Goal: Task Accomplishment & Management: Use online tool/utility

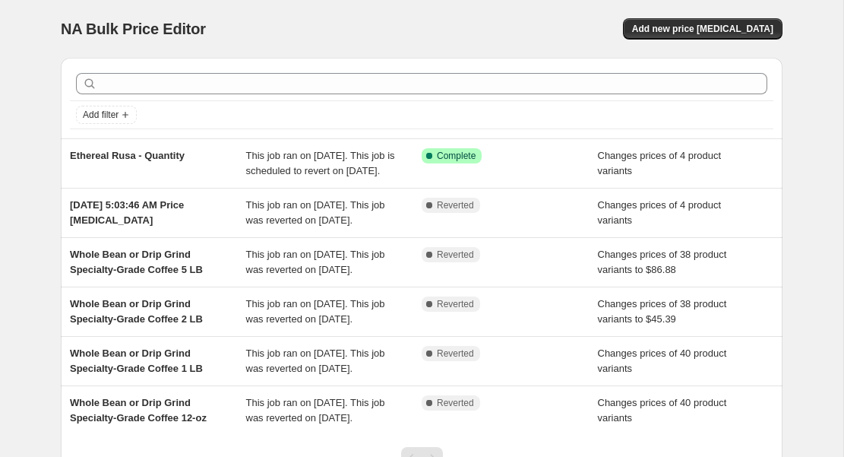
scroll to position [5, 0]
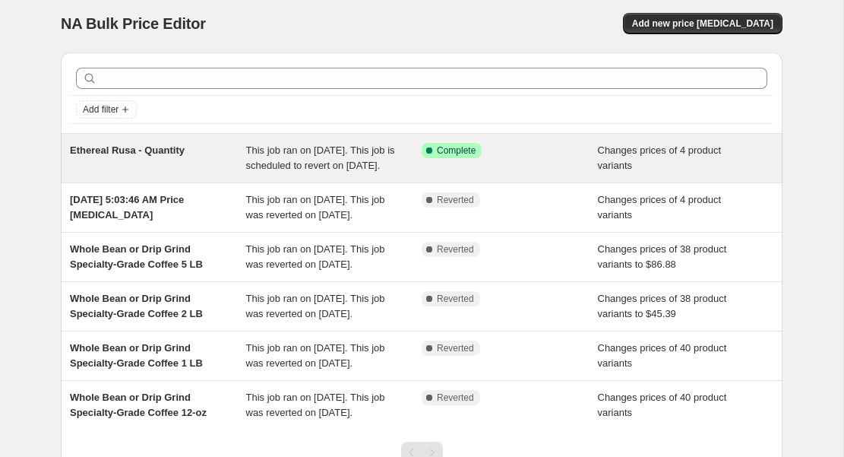
click at [324, 158] on span "This job ran on [DATE]. This job is scheduled to revert on [DATE]." at bounding box center [320, 157] width 149 height 27
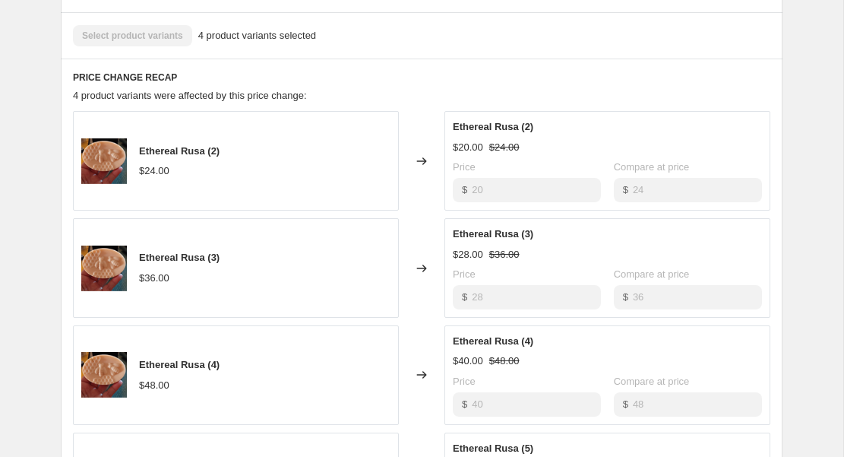
scroll to position [597, 0]
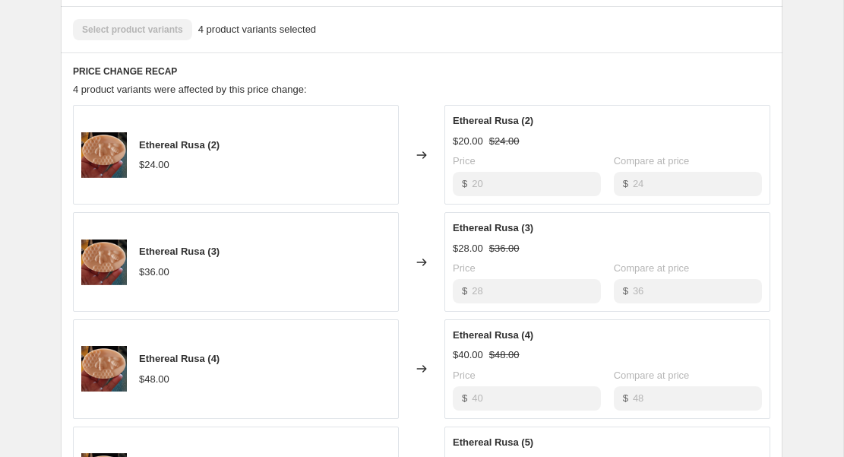
click at [423, 270] on icon at bounding box center [421, 262] width 15 height 15
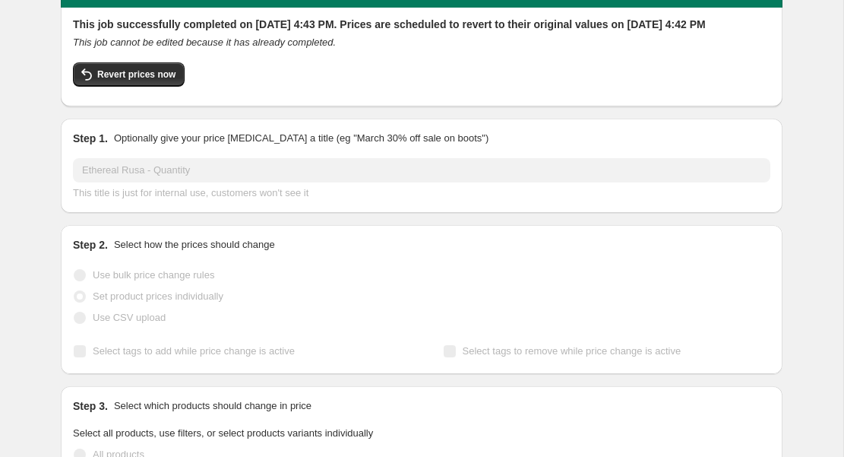
scroll to position [0, 0]
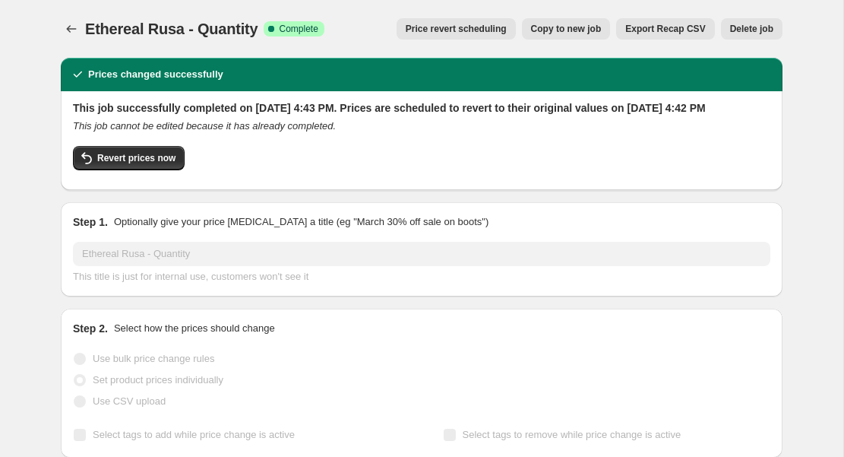
click at [554, 27] on span "Copy to new job" at bounding box center [566, 29] width 71 height 12
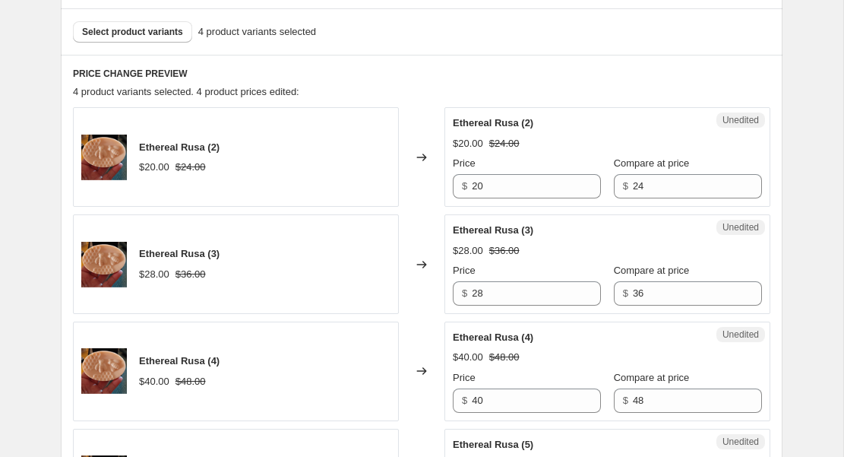
scroll to position [519, 0]
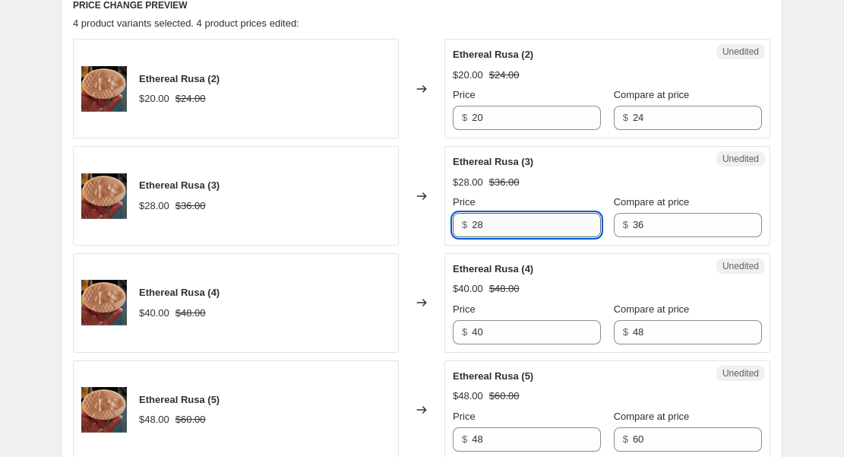
click at [493, 225] on input "28" at bounding box center [536, 225] width 129 height 24
type input "2"
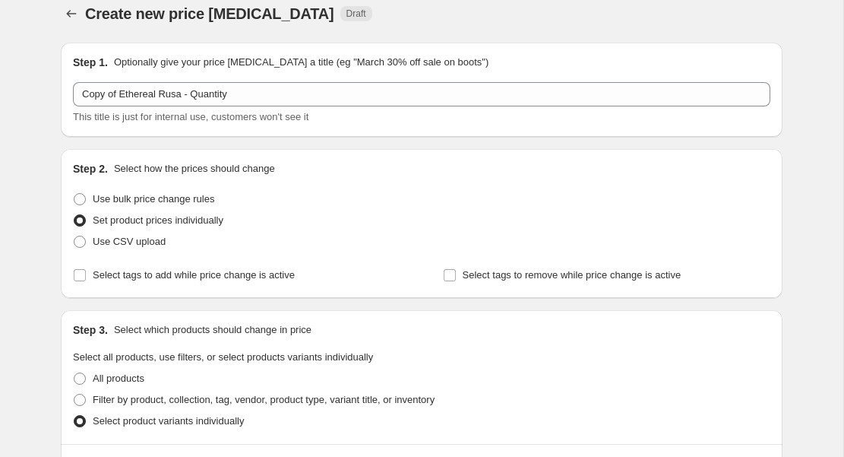
scroll to position [0, 0]
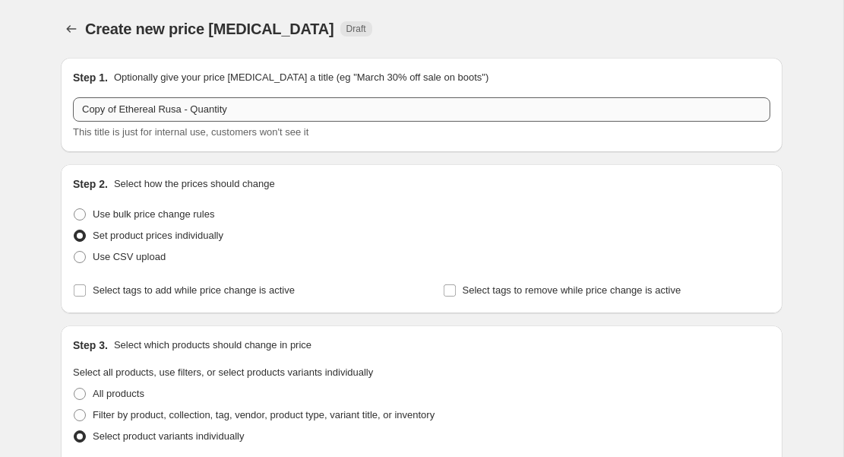
type input "30"
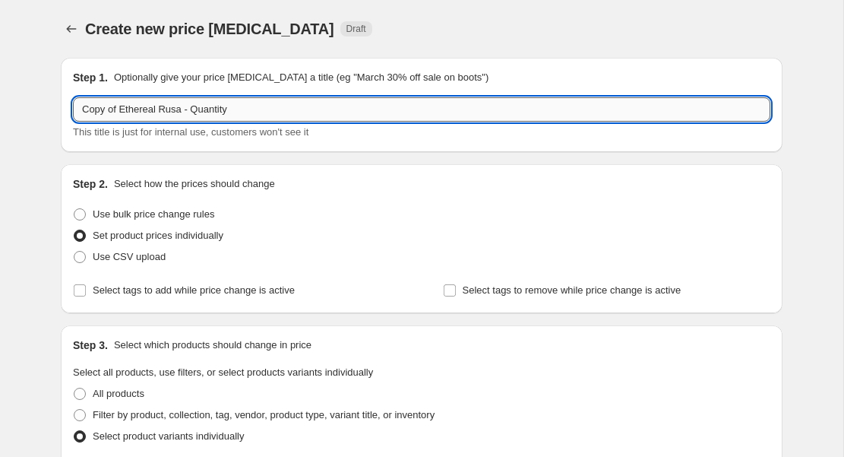
drag, startPoint x: 122, startPoint y: 111, endPoint x: 74, endPoint y: 109, distance: 47.9
click at [74, 109] on input "Copy of Ethereal Rusa - Quantity" at bounding box center [422, 109] width 698 height 24
click at [218, 109] on input "Ethereal Rusa - Quantity" at bounding box center [422, 109] width 698 height 24
click at [211, 112] on input "Ethereal Rusa - Quantity Bondle" at bounding box center [422, 109] width 698 height 24
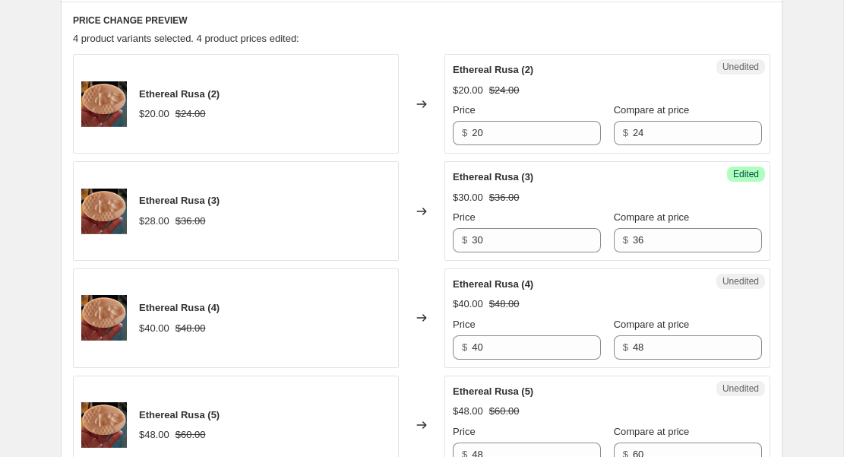
scroll to position [546, 0]
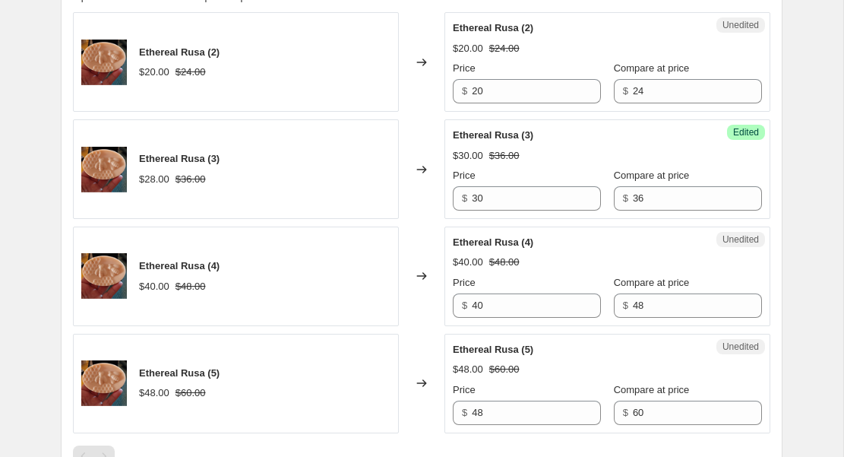
type input "Ethereal Rusa - Quantity Bundle"
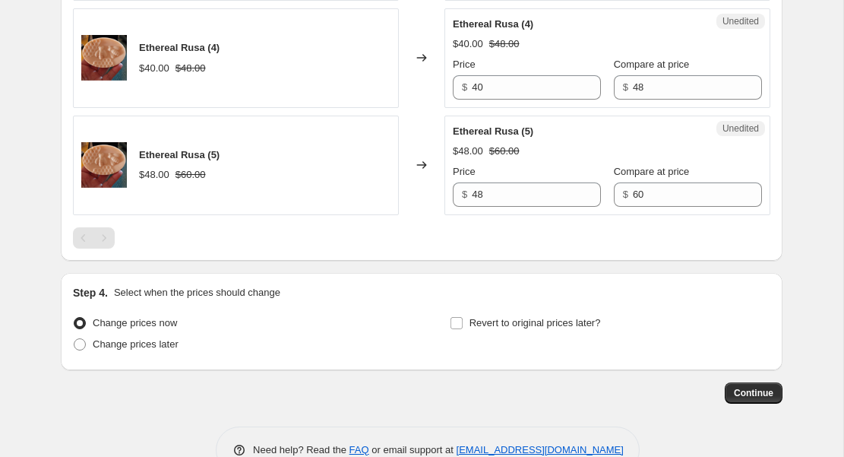
scroll to position [799, 0]
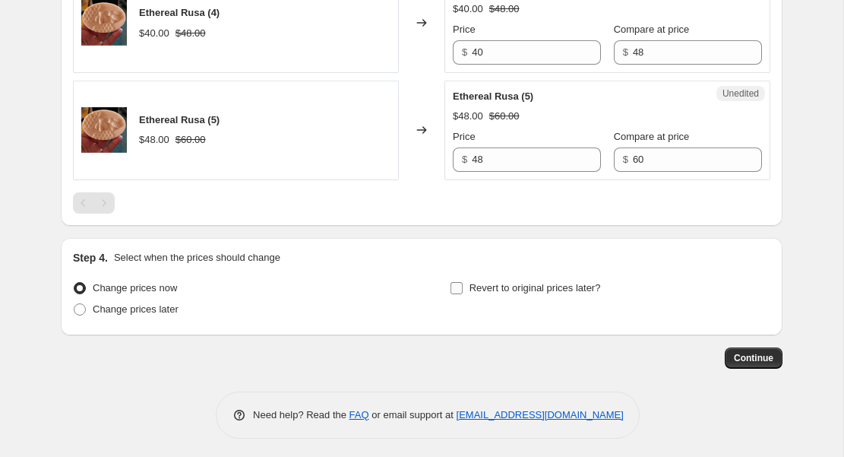
click at [461, 285] on input "Revert to original prices later?" at bounding box center [457, 288] width 12 height 12
checkbox input "true"
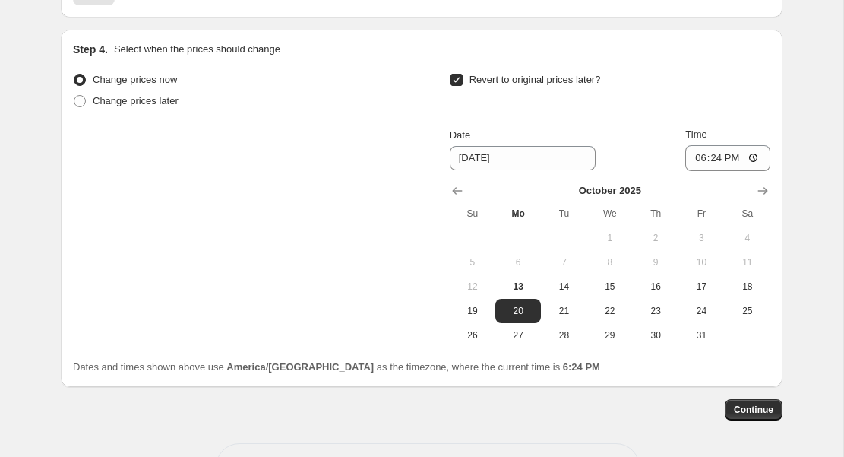
scroll to position [1012, 0]
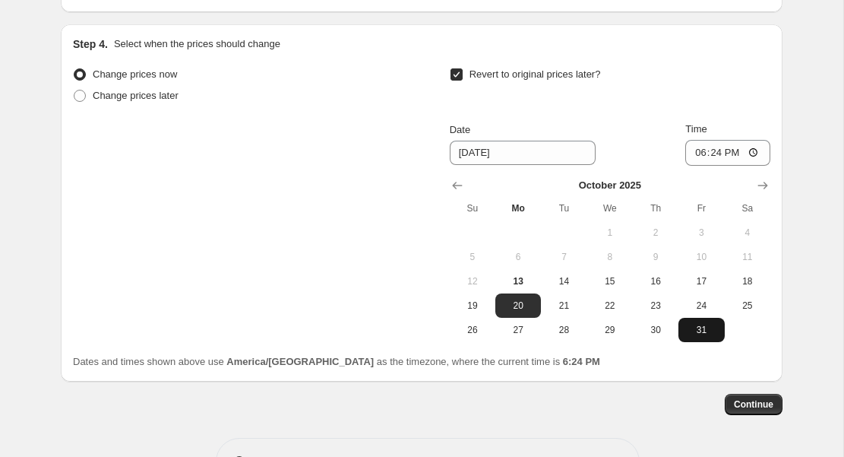
click at [713, 330] on span "31" at bounding box center [701, 330] width 33 height 12
click at [762, 183] on icon "Show next month, November 2025" at bounding box center [762, 185] width 15 height 15
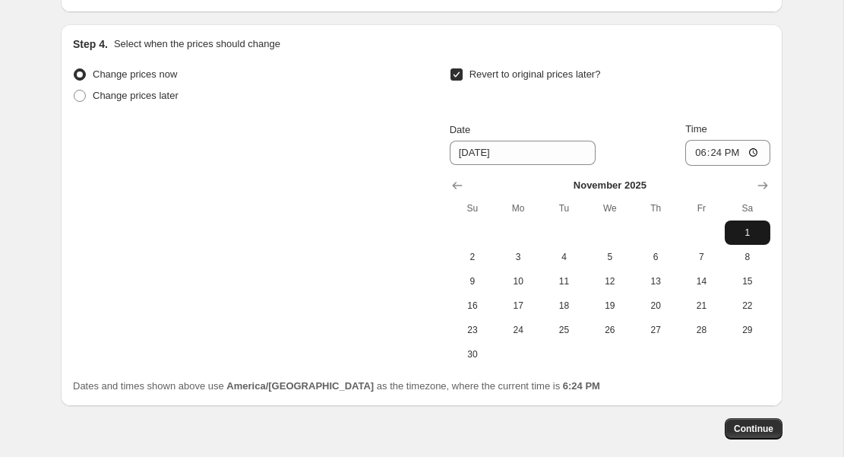
click at [747, 226] on span "1" at bounding box center [747, 232] width 33 height 12
type input "[DATE]"
click at [753, 423] on span "Continue" at bounding box center [754, 429] width 40 height 12
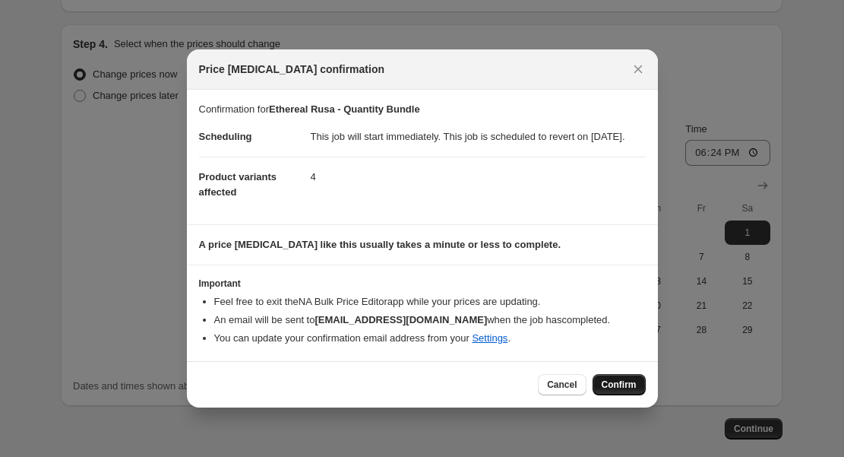
click at [616, 389] on span "Confirm" at bounding box center [619, 384] width 35 height 12
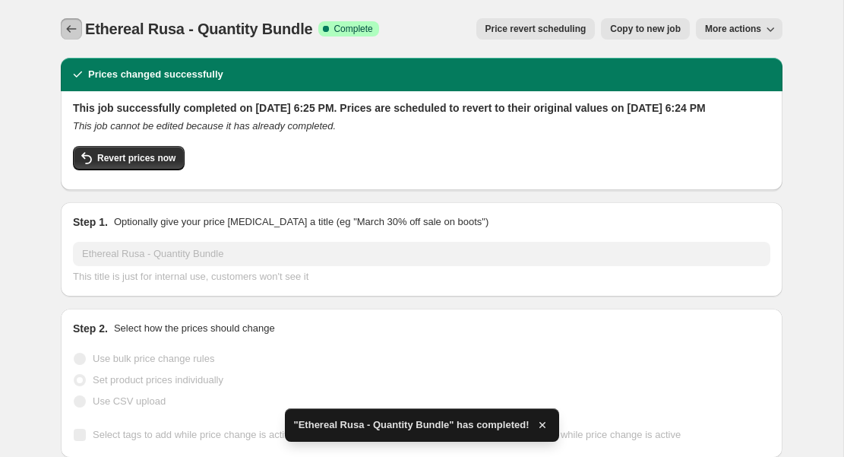
click at [68, 30] on icon "Price change jobs" at bounding box center [72, 29] width 10 height 8
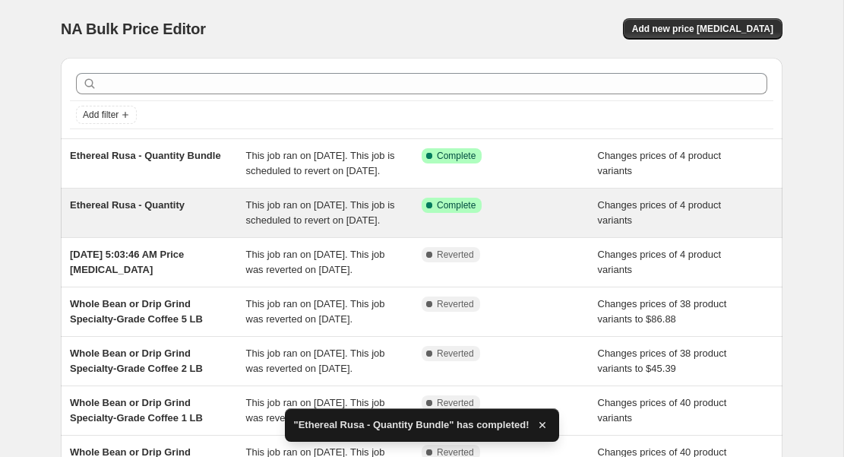
click at [334, 226] on span "This job ran on [DATE]. This job is scheduled to revert on [DATE]." at bounding box center [320, 212] width 149 height 27
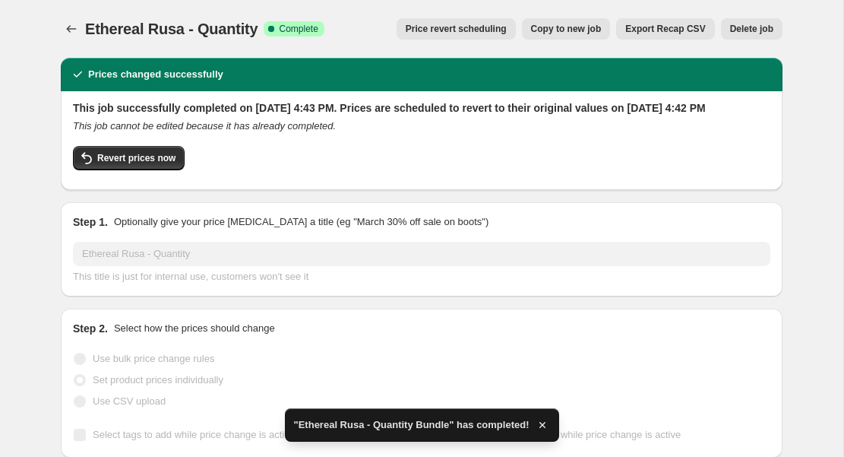
click at [748, 27] on span "Delete job" at bounding box center [751, 29] width 43 height 12
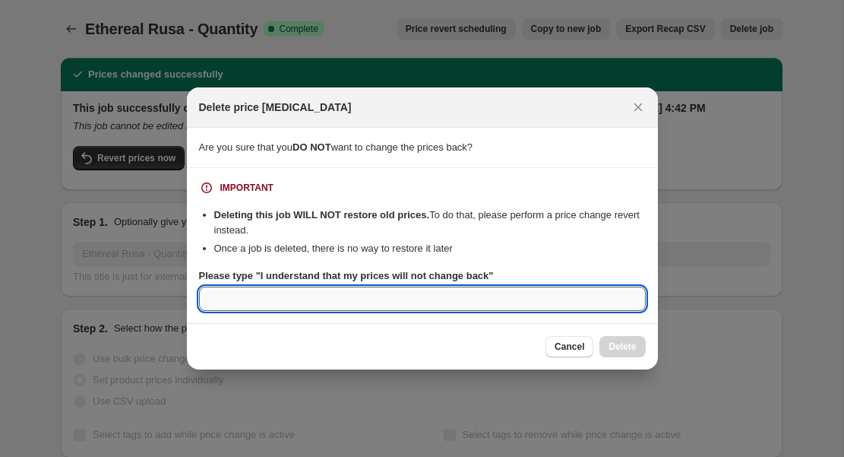
click at [291, 299] on input "Please type "I understand that my prices will not change back"" at bounding box center [422, 298] width 447 height 24
click at [383, 309] on input "Please type "I understand that my prices will not change back"" at bounding box center [422, 298] width 447 height 24
click at [527, 272] on div "Please type "I understand that my prices will not change back"" at bounding box center [422, 275] width 447 height 15
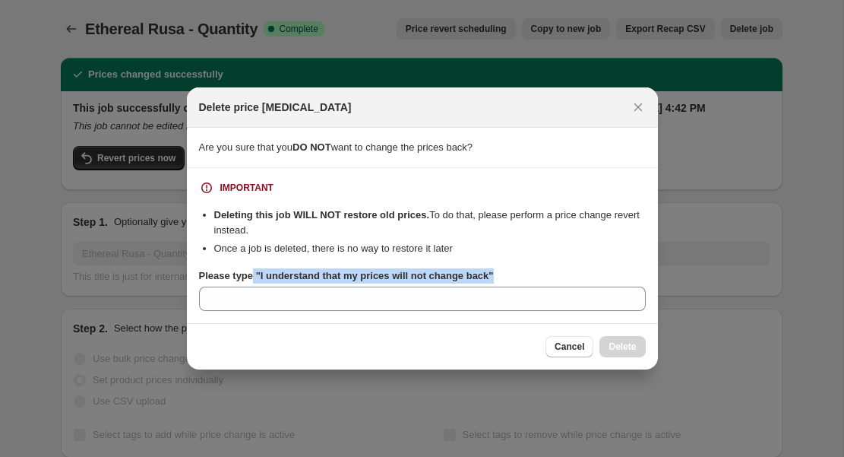
drag, startPoint x: 508, startPoint y: 275, endPoint x: 256, endPoint y: 275, distance: 251.5
click at [256, 275] on div "Please type "I understand that my prices will not change back"" at bounding box center [422, 275] width 447 height 15
copy b ""I understand that my prices will not change back""
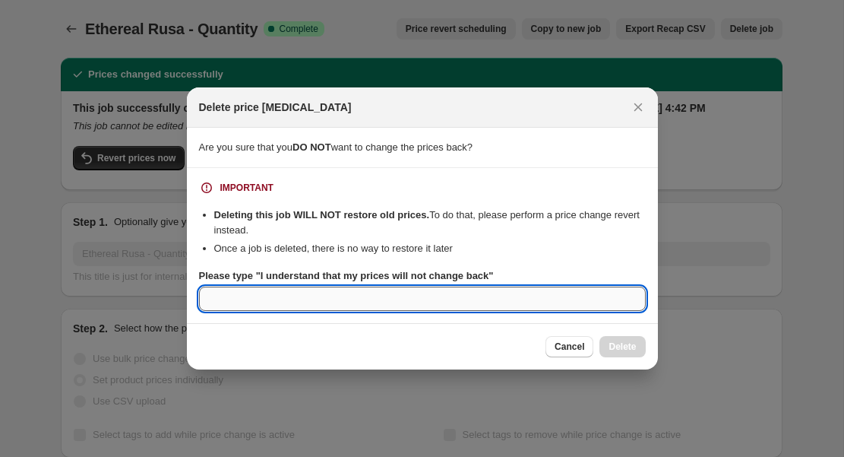
click at [245, 306] on input "Please type "I understand that my prices will not change back"" at bounding box center [422, 298] width 447 height 24
paste input ""I understand that my prices will not change back""
click at [213, 300] on input ""I understand that my prices will not change back"" at bounding box center [422, 298] width 447 height 24
click at [455, 299] on input "I understand that my prices will not change back"" at bounding box center [422, 298] width 447 height 24
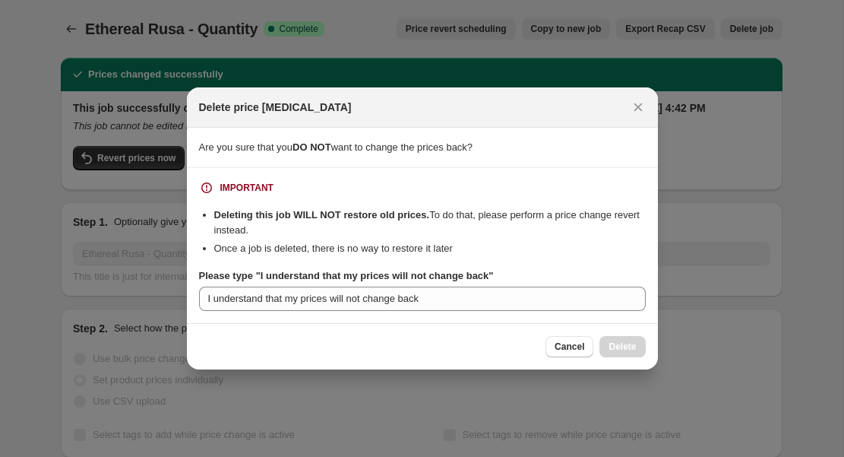
click at [377, 222] on li "Deleting this job WILL NOT restore old prices. To do that, please perform a pri…" at bounding box center [430, 222] width 432 height 30
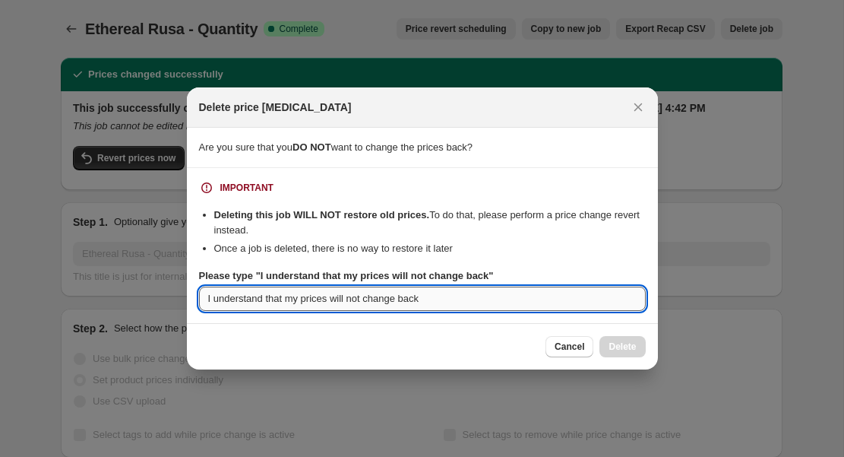
click at [210, 305] on input "I understand that my prices will not change back" at bounding box center [422, 298] width 447 height 24
click at [457, 296] on input "I understand that my prices will not change back" at bounding box center [422, 298] width 447 height 24
click at [378, 299] on input "I understand that my prices will not change back" at bounding box center [422, 298] width 447 height 24
click at [456, 301] on input "I understand that my prices will not change back" at bounding box center [422, 298] width 447 height 24
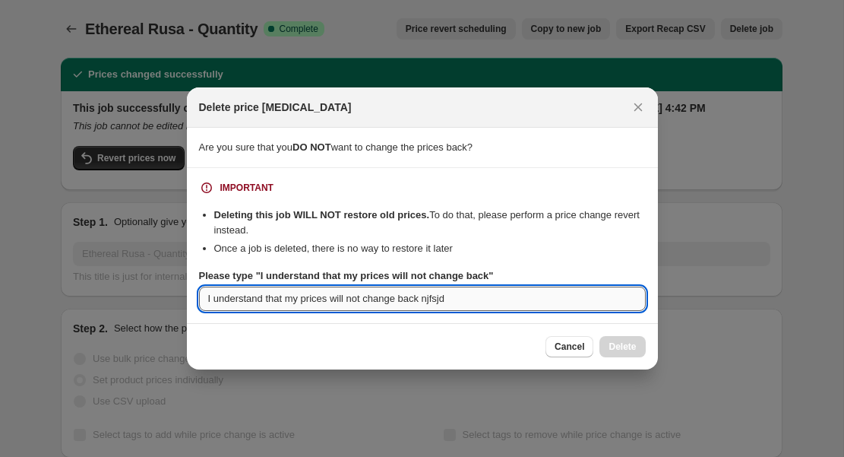
drag, startPoint x: 476, startPoint y: 300, endPoint x: 380, endPoint y: 301, distance: 95.8
click at [380, 301] on input "I understand that my prices will not change back njfsjd" at bounding box center [422, 298] width 447 height 24
click at [216, 301] on input "I understand that my prices will not" at bounding box center [422, 298] width 447 height 24
drag, startPoint x: 207, startPoint y: 300, endPoint x: 438, endPoint y: 307, distance: 231.9
click at [438, 307] on input "understand that my prices will not" at bounding box center [422, 298] width 447 height 24
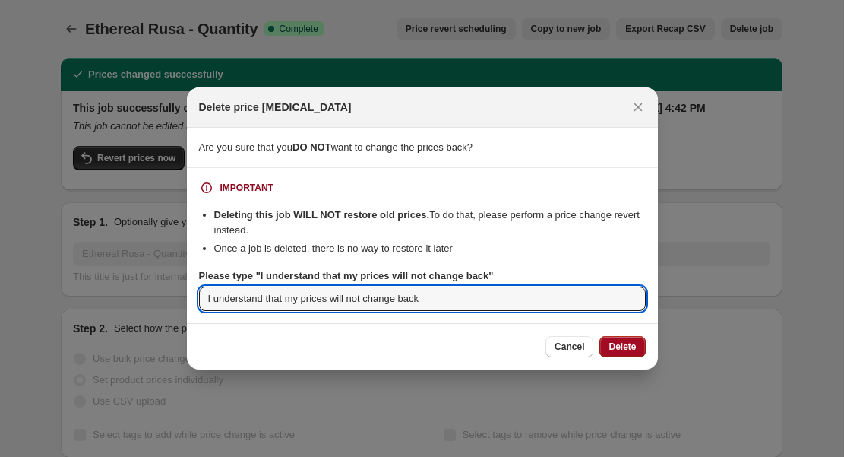
type input "I understand that my prices will not change back"
click at [622, 348] on span "Delete" at bounding box center [622, 346] width 27 height 12
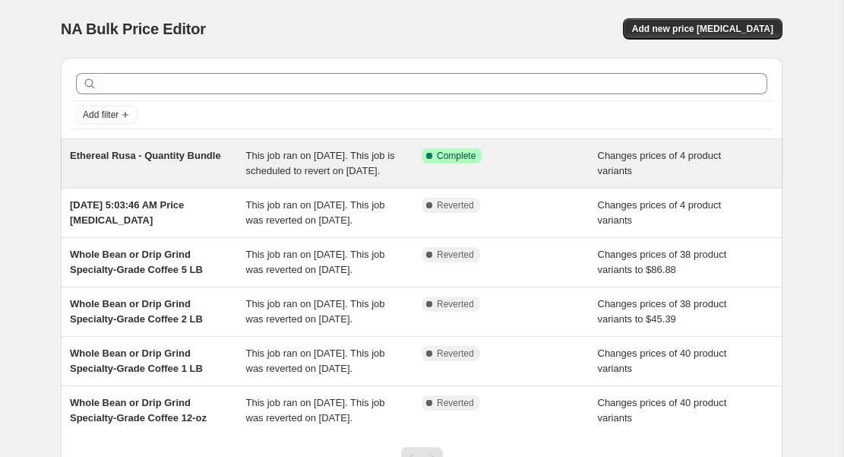
click at [287, 169] on span "This job ran on [DATE]. This job is scheduled to revert on [DATE]." at bounding box center [320, 163] width 149 height 27
